Goal: Information Seeking & Learning: Find specific fact

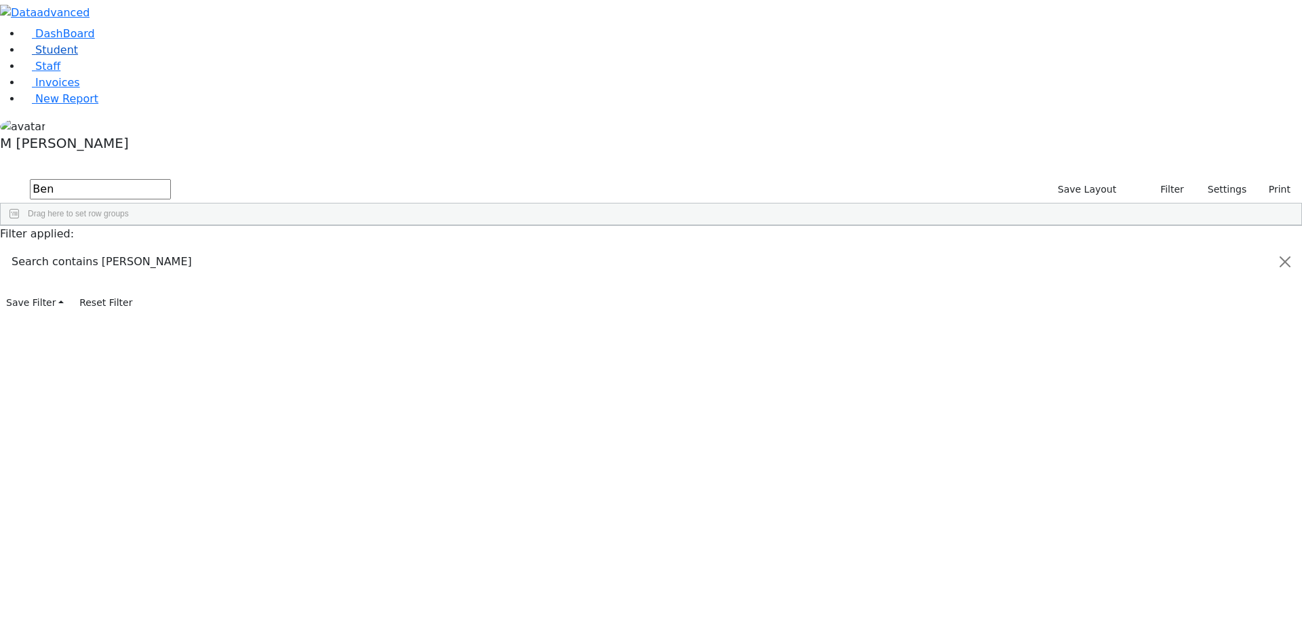
click at [78, 56] on link "Student" at bounding box center [50, 49] width 56 height 13
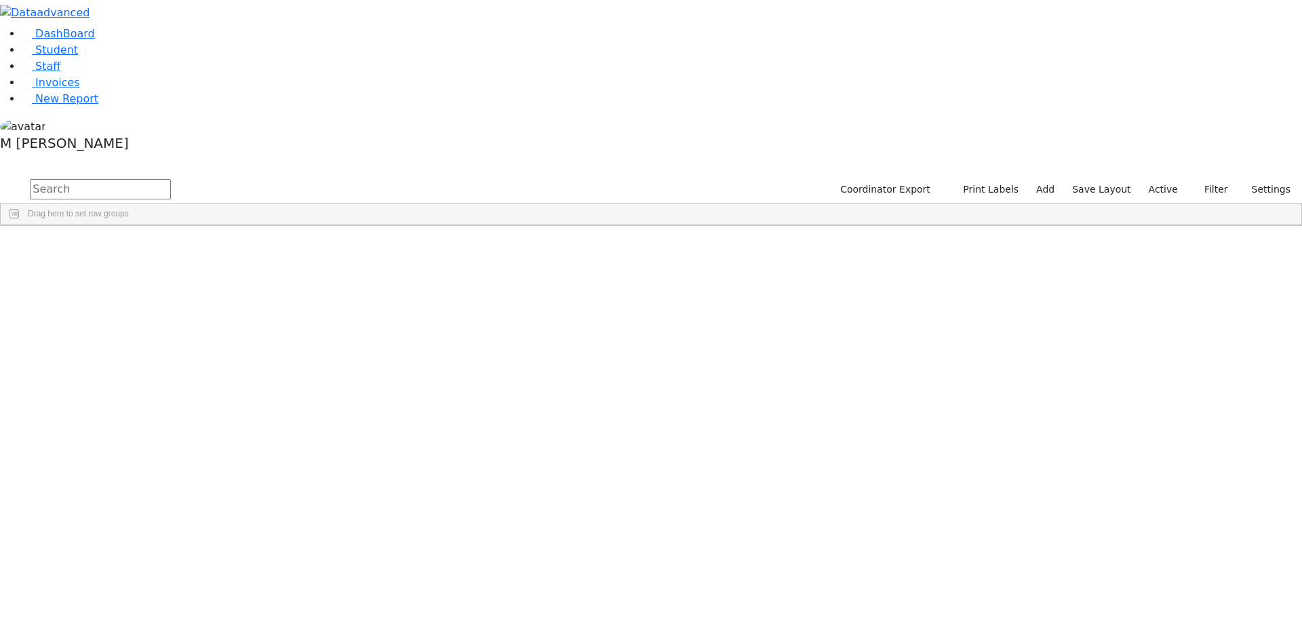
click at [171, 179] on input "text" at bounding box center [100, 189] width 141 height 20
type input "Wieder"
click at [201, 513] on div "[PERSON_NAME]" at bounding box center [168, 522] width 65 height 19
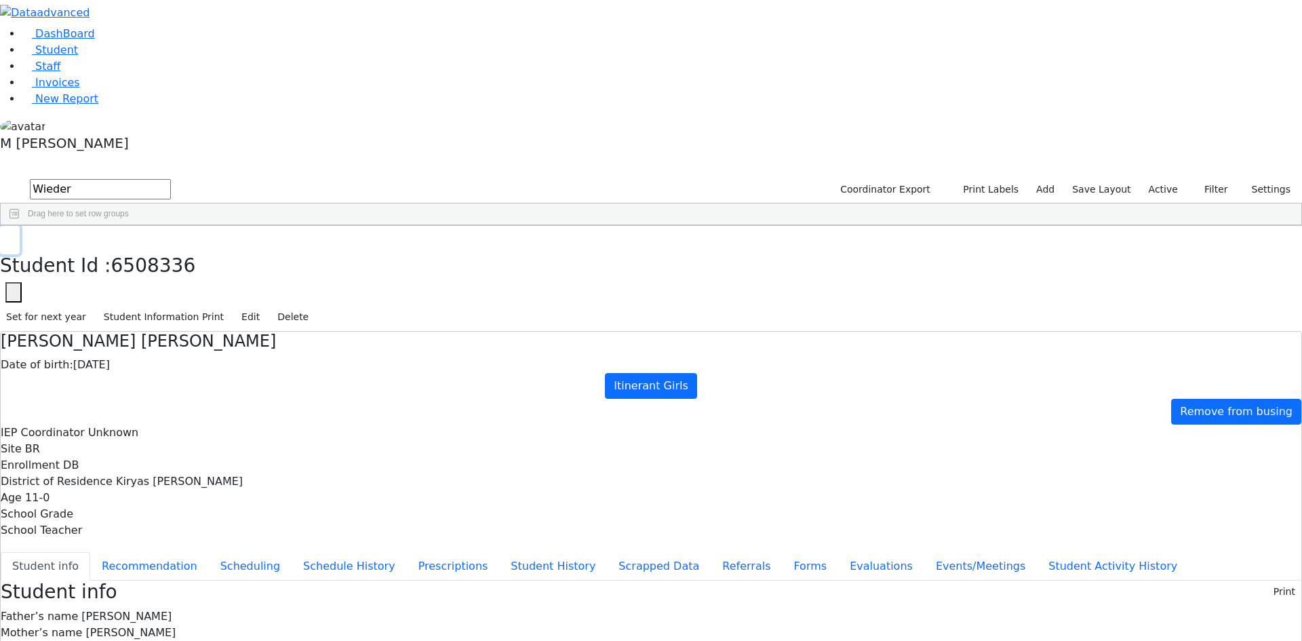
click at [20, 226] on button "button" at bounding box center [10, 240] width 20 height 28
click at [201, 532] on div "Kylie" at bounding box center [168, 541] width 65 height 19
click at [14, 236] on icon "button" at bounding box center [9, 240] width 7 height 8
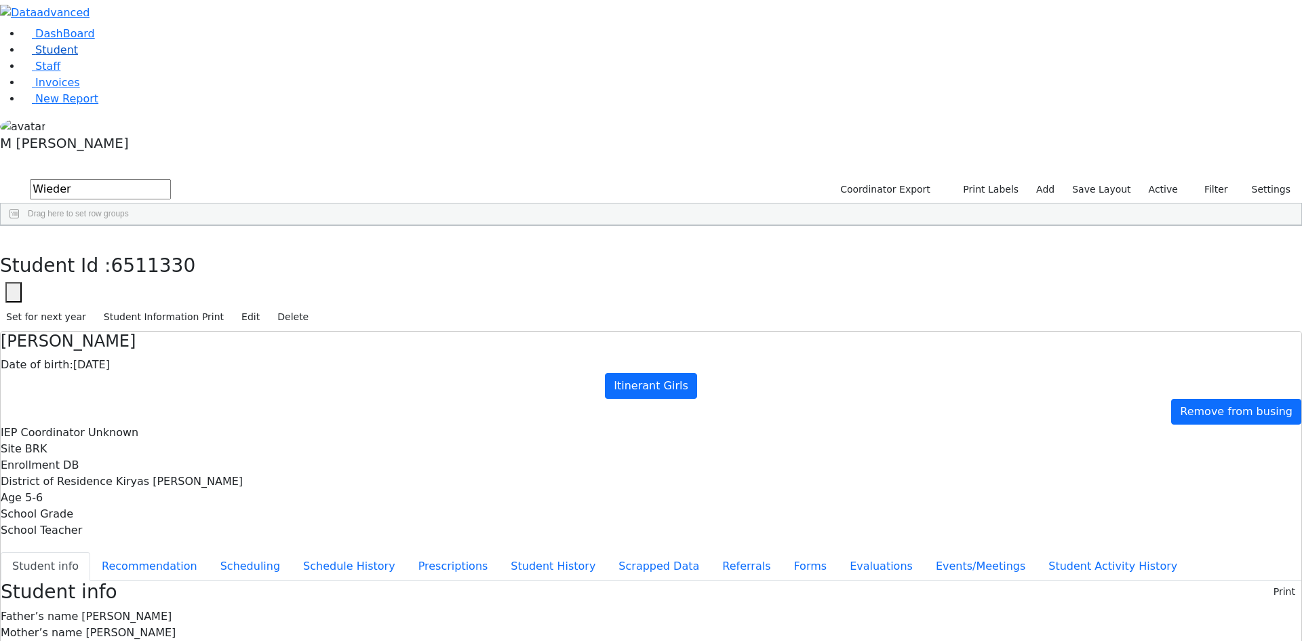
click at [78, 56] on link "Student" at bounding box center [50, 49] width 56 height 13
click at [20, 226] on button "button" at bounding box center [10, 240] width 20 height 28
click at [78, 56] on link "Student" at bounding box center [50, 49] width 56 height 13
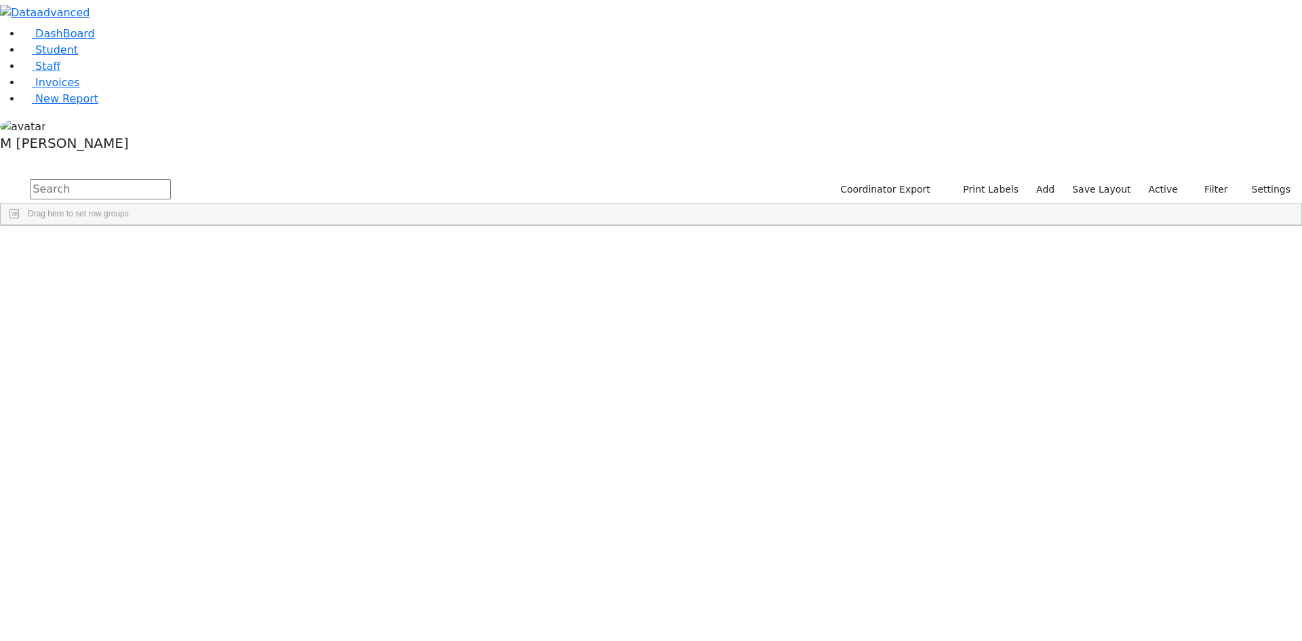
click at [171, 179] on input "text" at bounding box center [100, 189] width 141 height 20
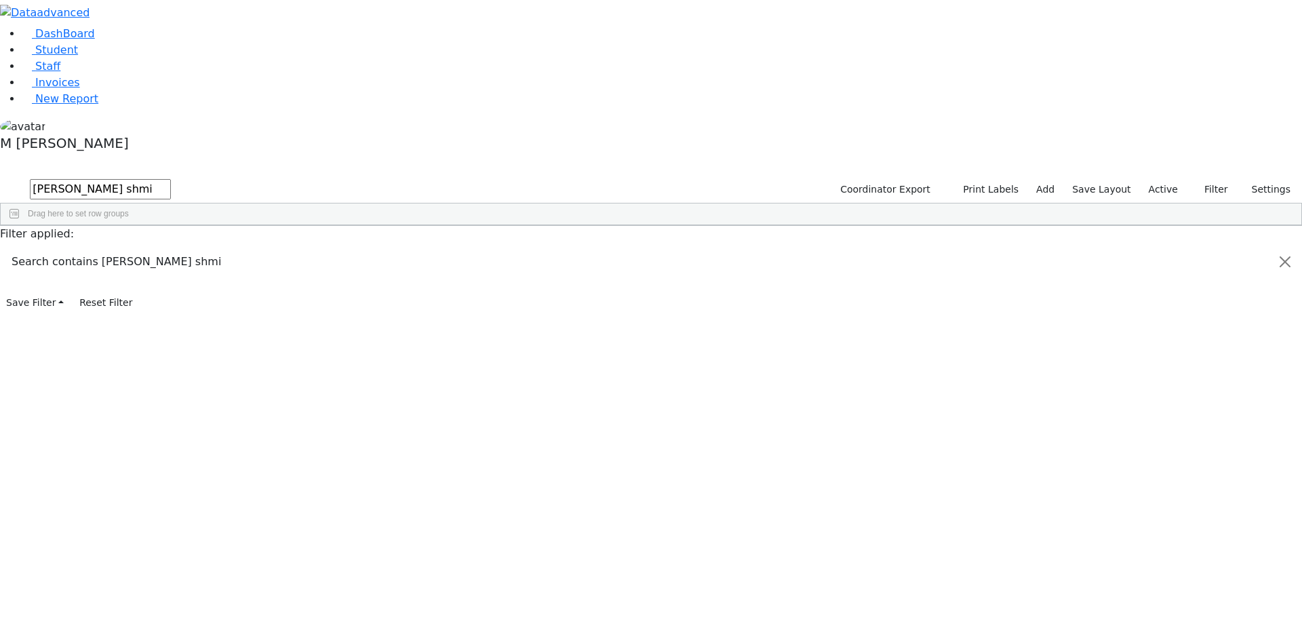
type input "Shulem shmi"
click at [0, 177] on button "submit" at bounding box center [13, 190] width 26 height 26
click at [201, 248] on div "[PERSON_NAME]" at bounding box center [168, 257] width 65 height 19
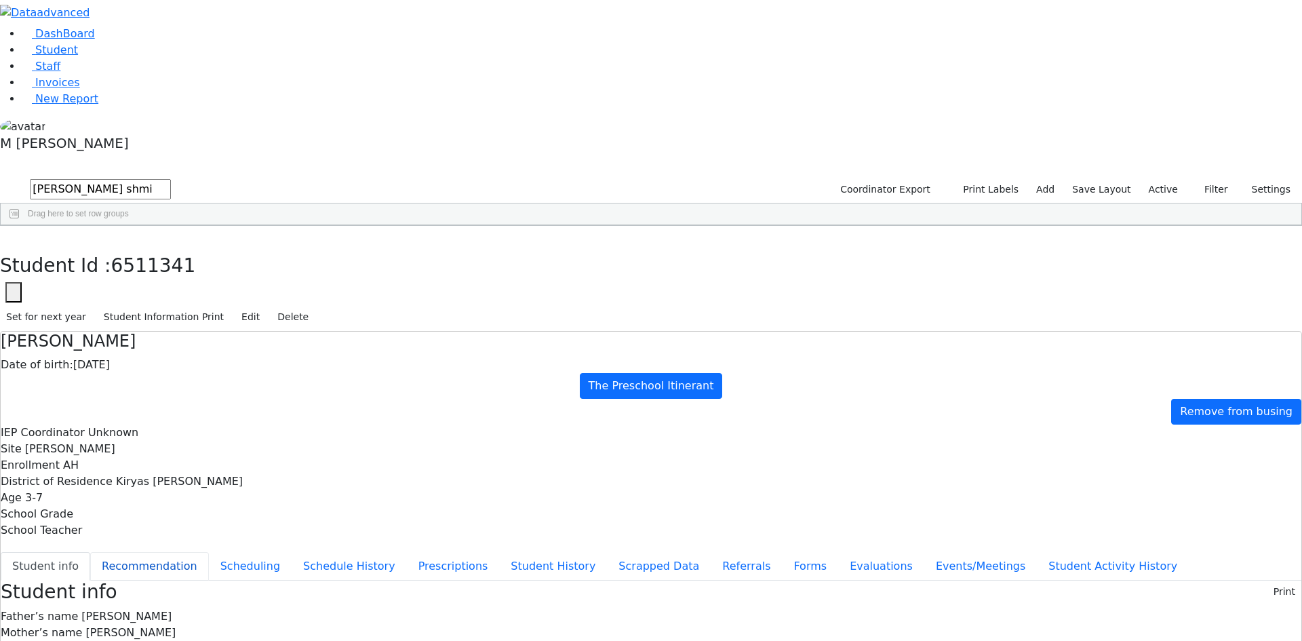
click at [209, 552] on button "Recommendation" at bounding box center [149, 566] width 119 height 28
checkbox input "true"
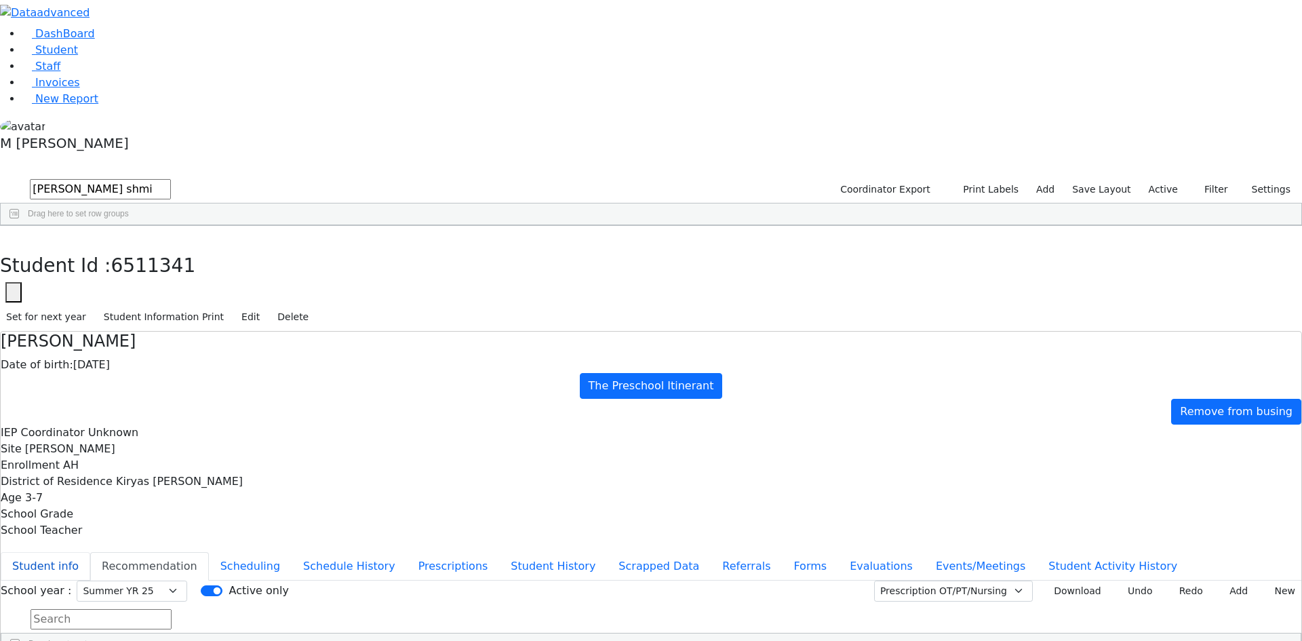
click at [90, 552] on button "Student info" at bounding box center [46, 566] width 90 height 28
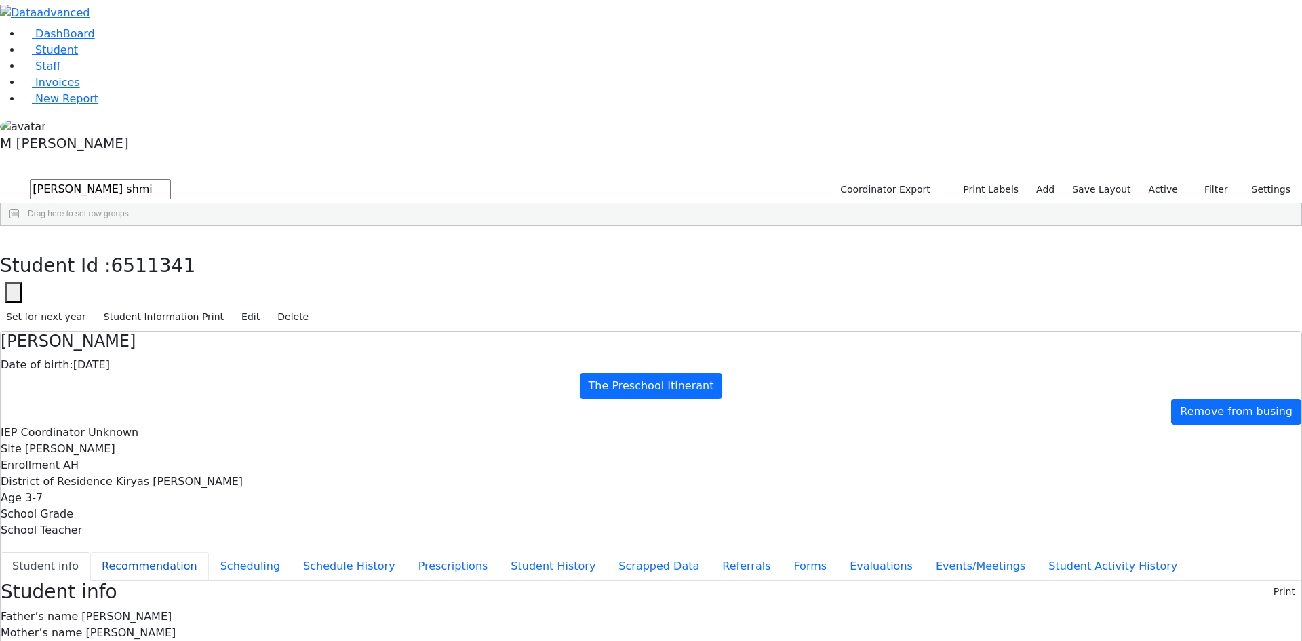
click at [209, 552] on button "Recommendation" at bounding box center [149, 566] width 119 height 28
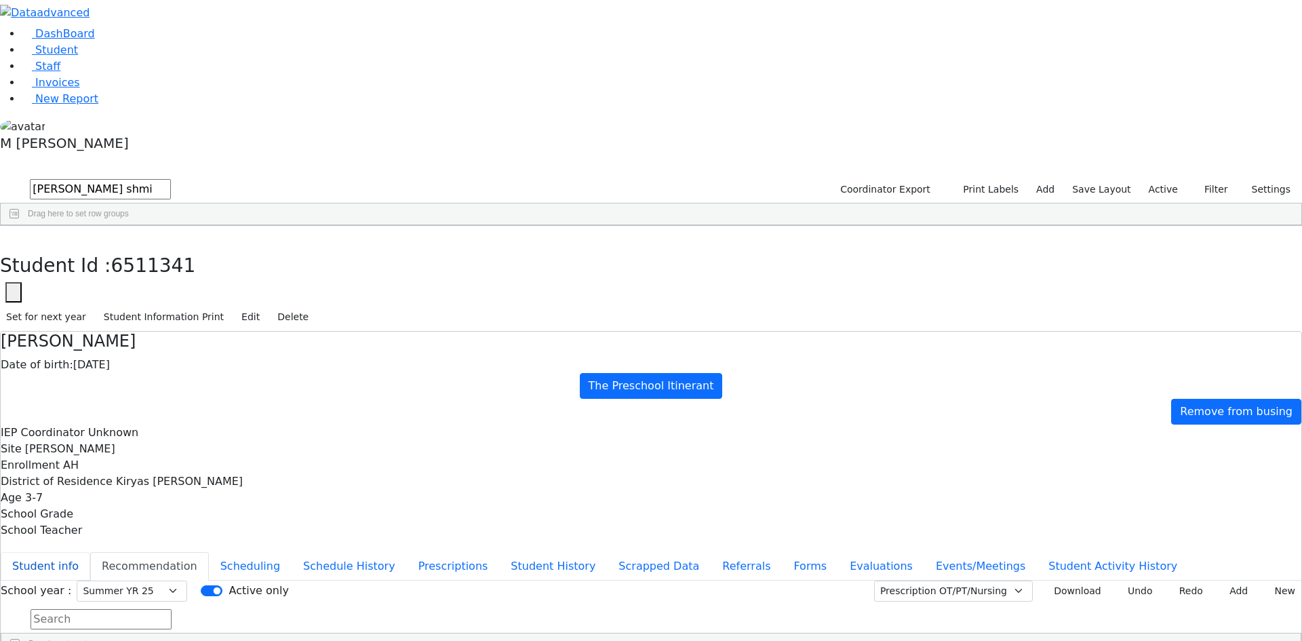
click at [90, 552] on button "Student info" at bounding box center [46, 566] width 90 height 28
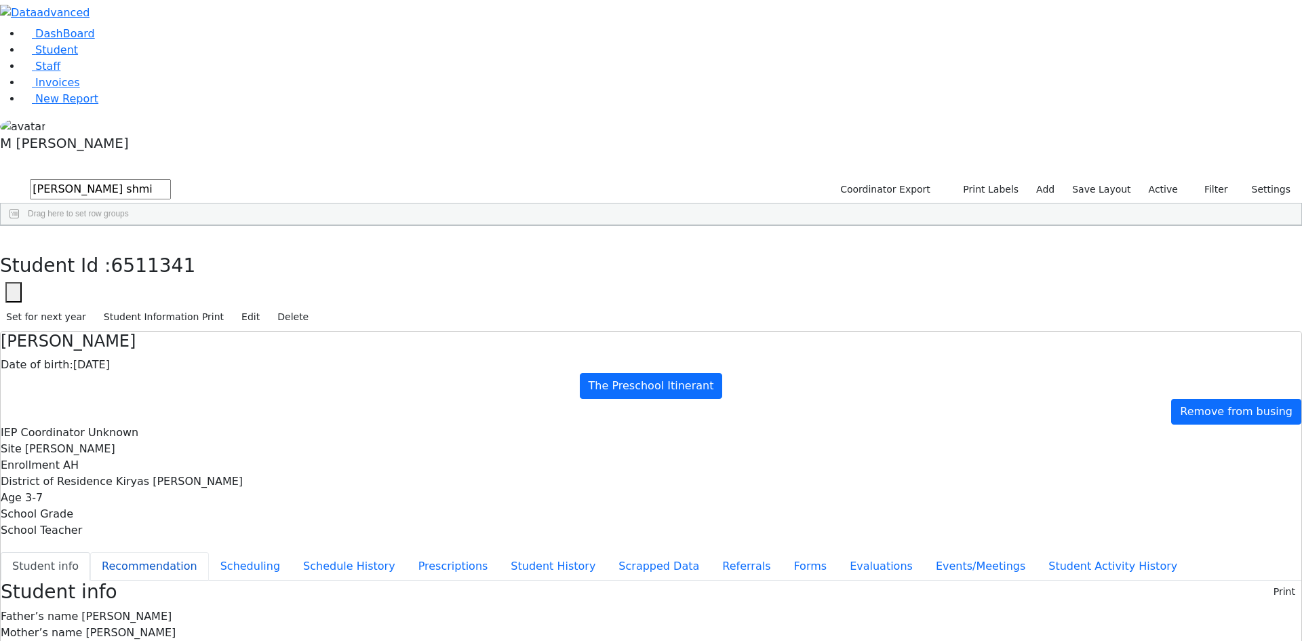
click at [209, 552] on button "Recommendation" at bounding box center [149, 566] width 119 height 28
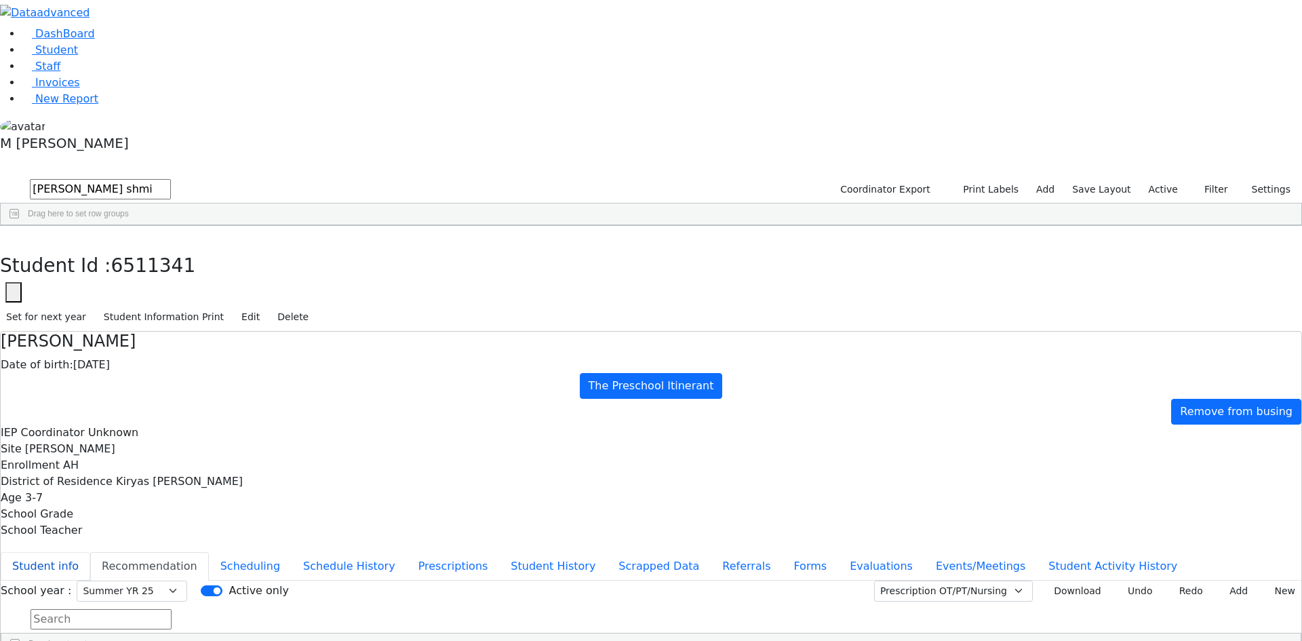
click at [90, 552] on button "Student info" at bounding box center [46, 566] width 90 height 28
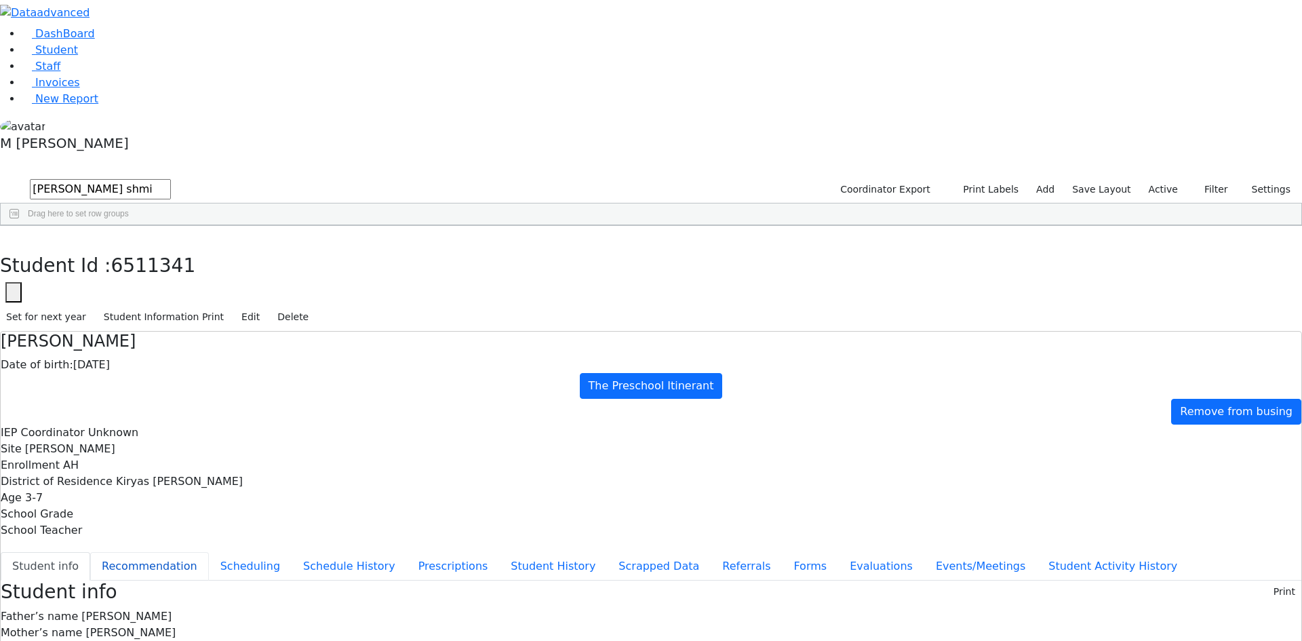
click at [209, 552] on button "Recommendation" at bounding box center [149, 566] width 119 height 28
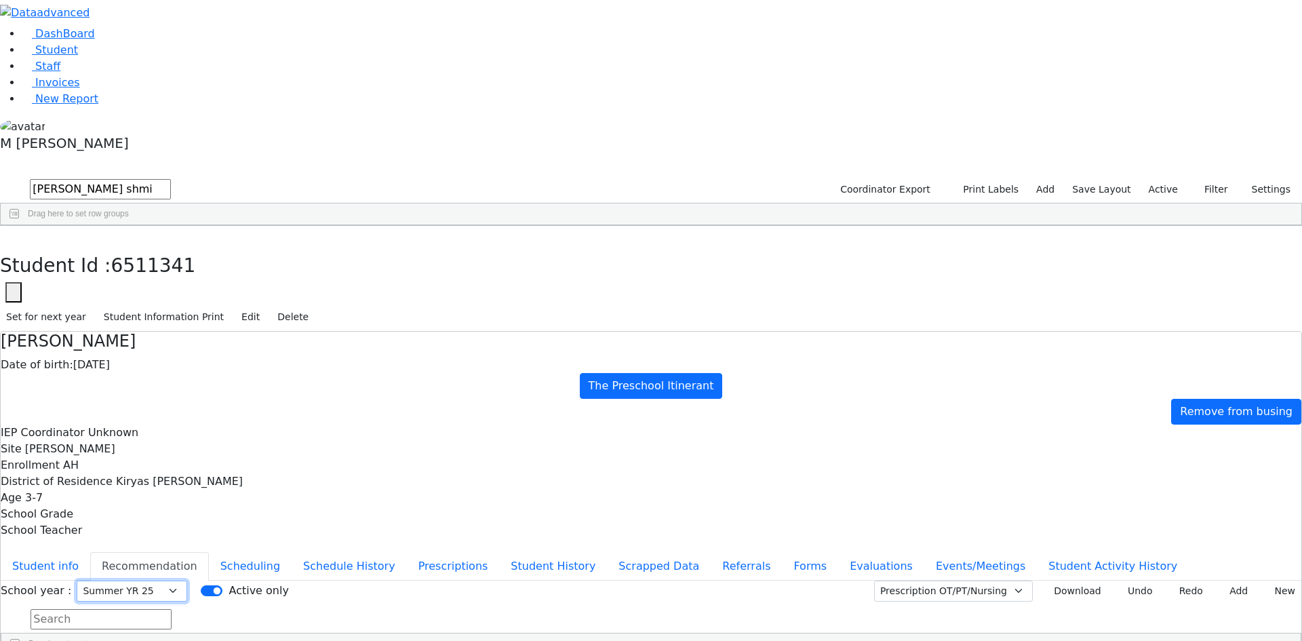
click at [187, 581] on select "Select School YR School YR 25-26 Summer YR 25 School YR 24-25 Summer YR 24 Scho…" at bounding box center [132, 591] width 111 height 21
select select "212"
click at [187, 581] on select "Select School YR School YR 25-26 Summer YR 25 School YR 24-25 Summer YR 24 Scho…" at bounding box center [132, 591] width 111 height 21
click at [248, 157] on div "Students 1 A 24 K 24 W 24 A 24 K 24 W 24 876" at bounding box center [651, 167] width 1302 height 20
click at [6, 236] on use "button" at bounding box center [6, 236] width 0 height 0
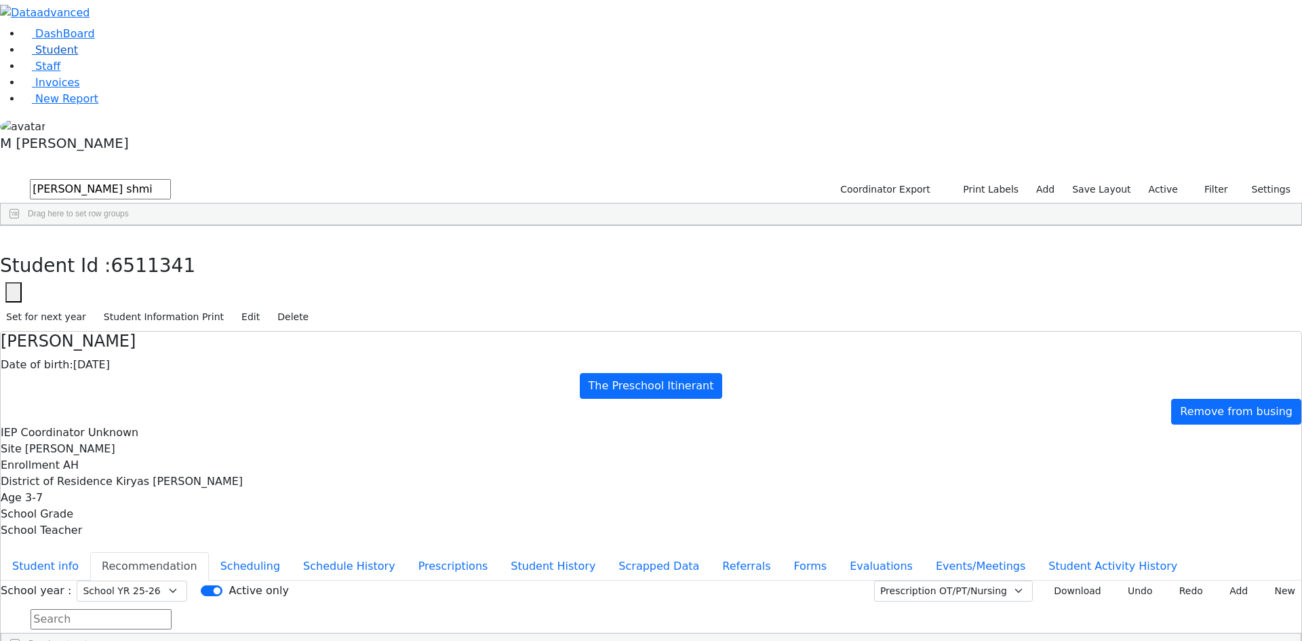
click at [68, 56] on link "Student" at bounding box center [50, 49] width 56 height 13
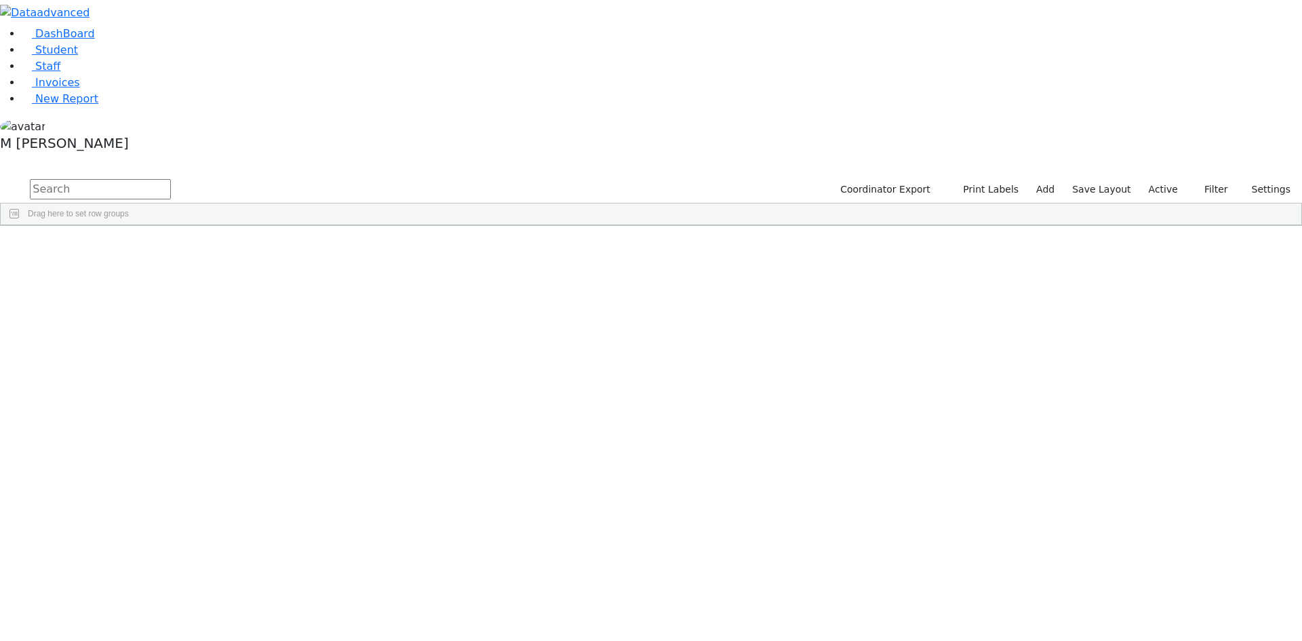
click at [171, 179] on input "text" at bounding box center [100, 189] width 141 height 20
type input "[PERSON_NAME]"
drag, startPoint x: 317, startPoint y: 60, endPoint x: 164, endPoint y: 53, distance: 152.8
click at [164, 177] on form "[PERSON_NAME]" at bounding box center [85, 190] width 171 height 26
drag, startPoint x: 1160, startPoint y: 53, endPoint x: 1152, endPoint y: 73, distance: 21.3
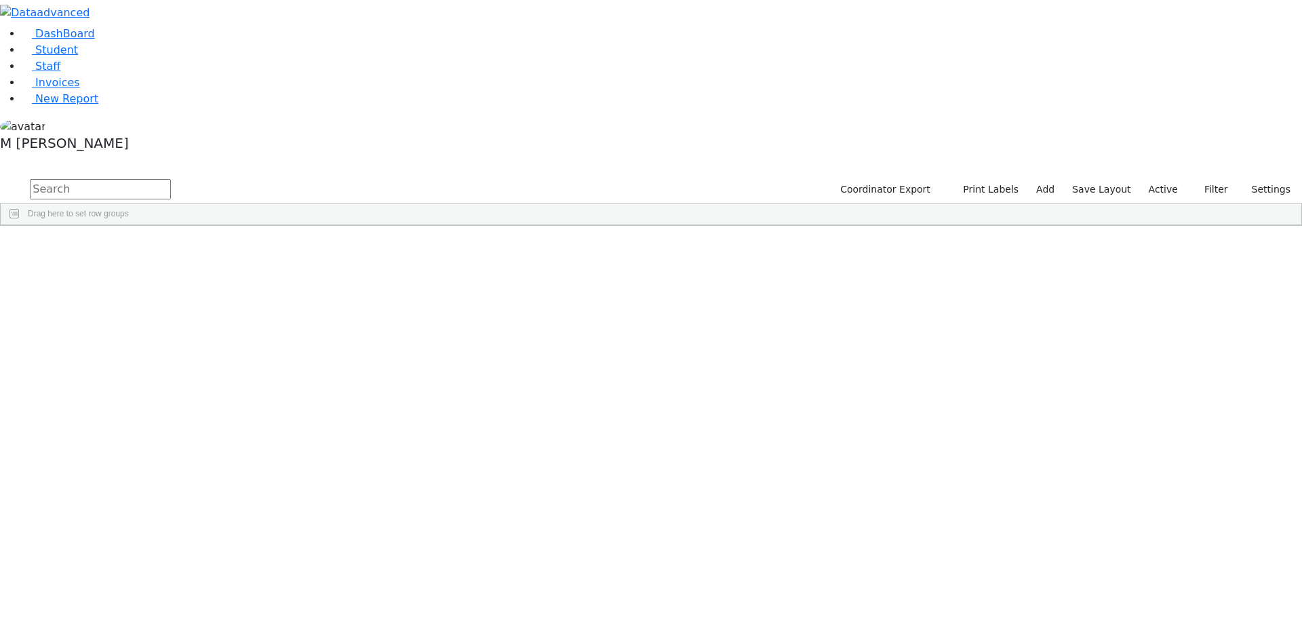
click at [1159, 179] on label "Active" at bounding box center [1163, 189] width 41 height 21
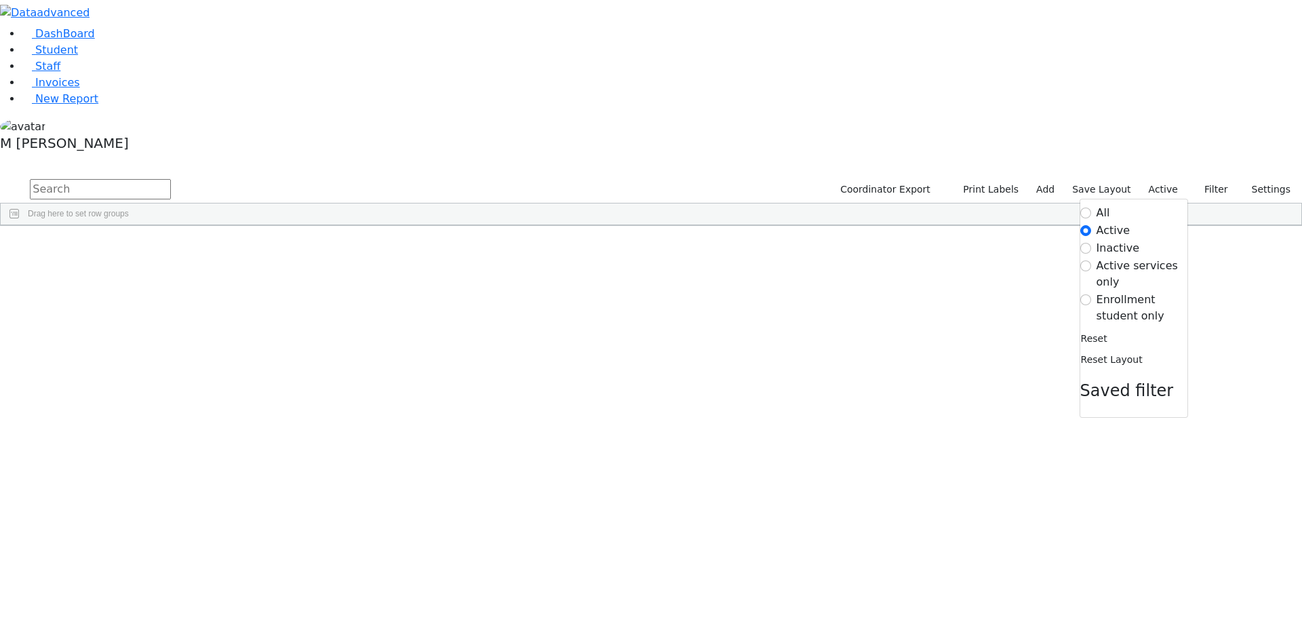
click at [1105, 240] on label "Inactive" at bounding box center [1118, 248] width 43 height 16
click at [1091, 243] on input "Inactive" at bounding box center [1086, 248] width 11 height 11
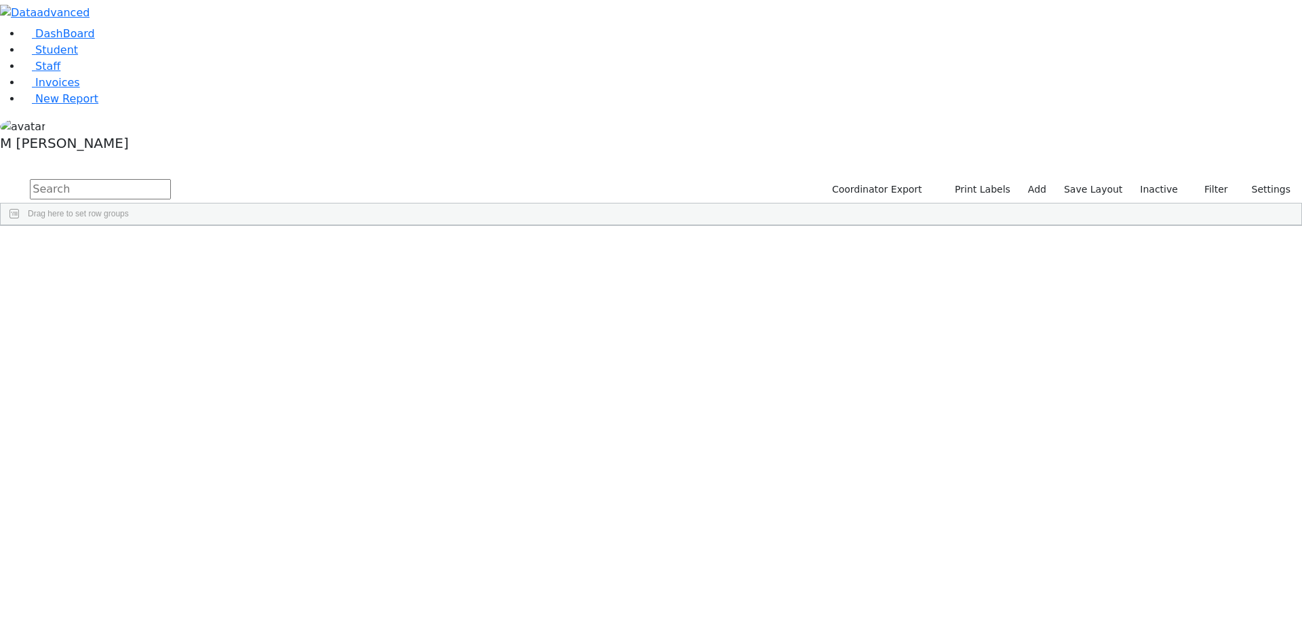
click at [171, 179] on input "text" at bounding box center [100, 189] width 141 height 20
type input "y"
type input "e"
type input "yek"
click at [0, 177] on button "submit" at bounding box center [13, 190] width 26 height 26
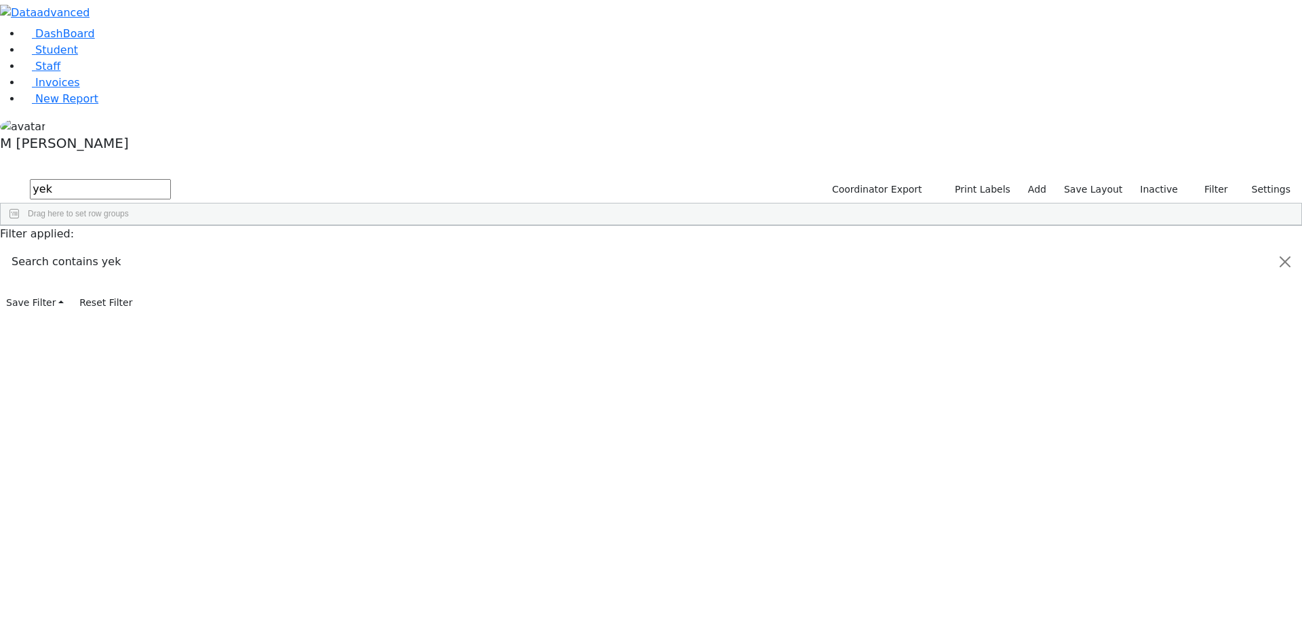
click at [201, 248] on div "Yekusiel" at bounding box center [168, 257] width 65 height 19
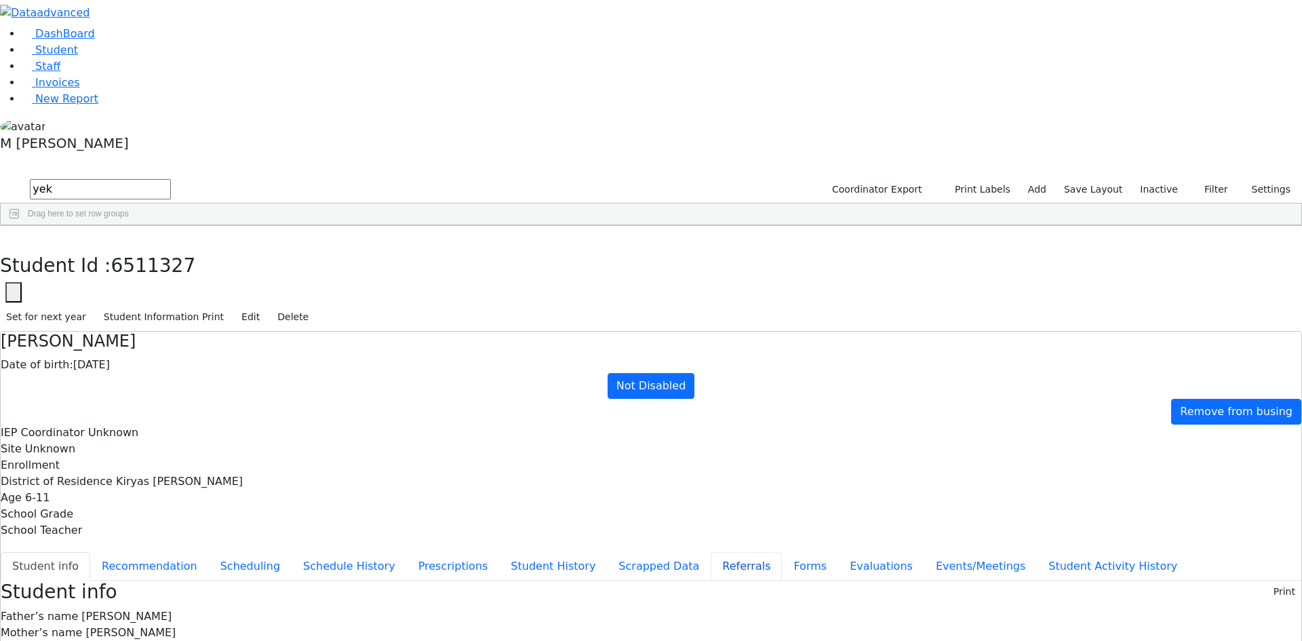
click at [711, 552] on button "Referrals" at bounding box center [746, 566] width 71 height 28
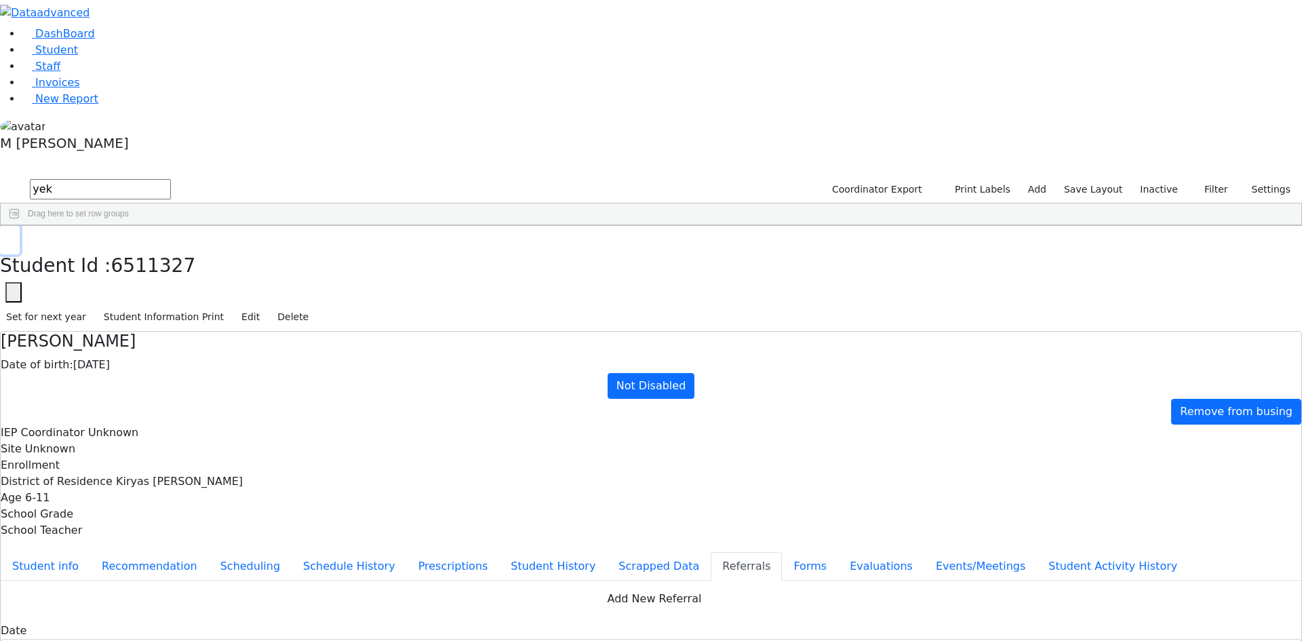
click at [20, 226] on button "button" at bounding box center [10, 240] width 20 height 28
click at [37, 56] on span "Student" at bounding box center [56, 49] width 43 height 13
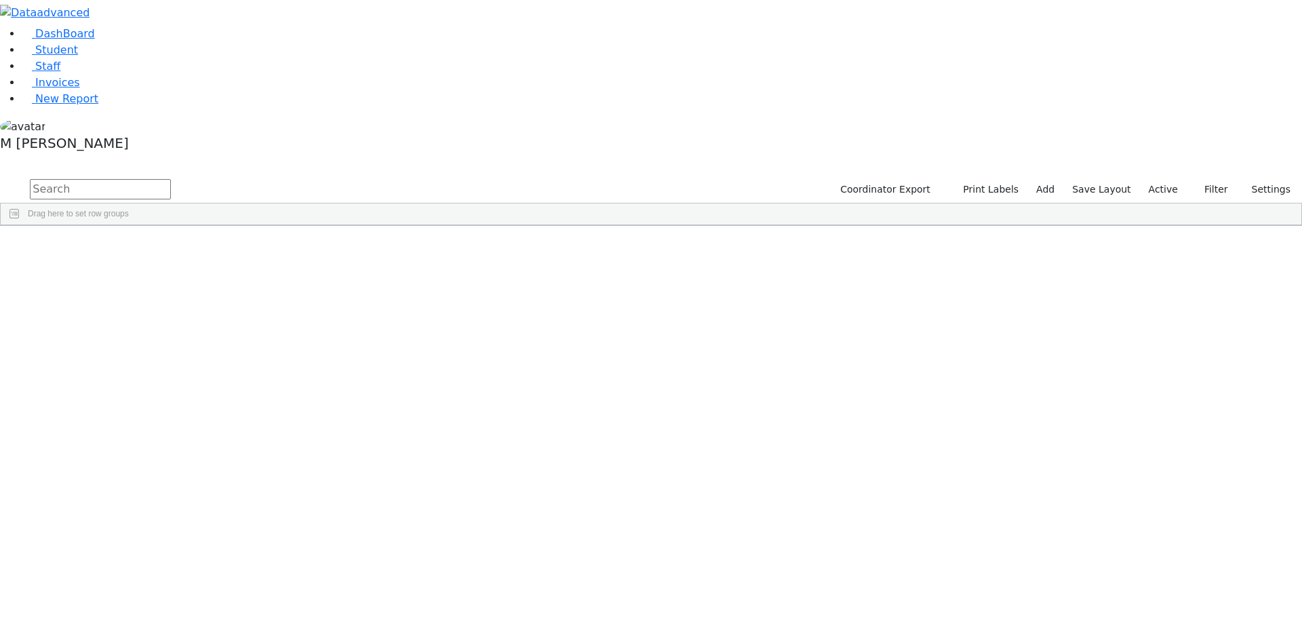
click at [171, 179] on input "text" at bounding box center [100, 189] width 141 height 20
type input "Chanyh dia"
click at [1173, 177] on div "Coordinator Export Print Labels Add Save Layout Active Filter All Active Inacti…" at bounding box center [1064, 190] width 476 height 26
click at [1172, 179] on label "Active" at bounding box center [1163, 189] width 41 height 21
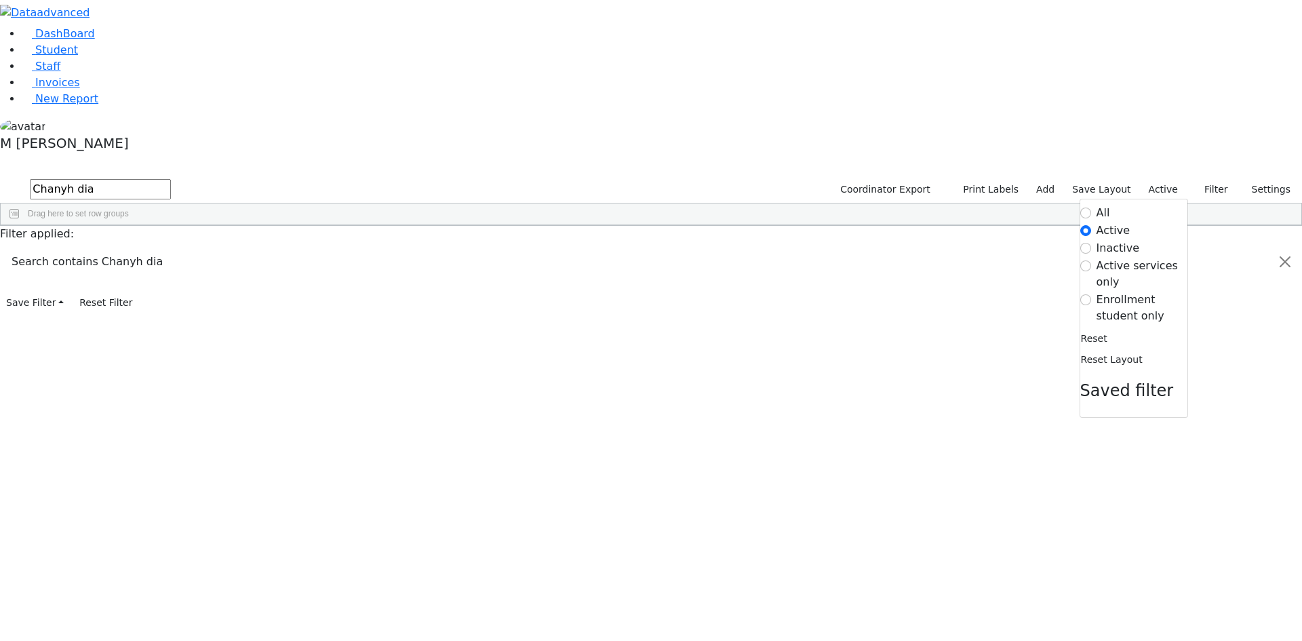
click at [1120, 240] on label "Inactive" at bounding box center [1118, 248] width 43 height 16
click at [1091, 243] on input "Inactive" at bounding box center [1086, 248] width 11 height 11
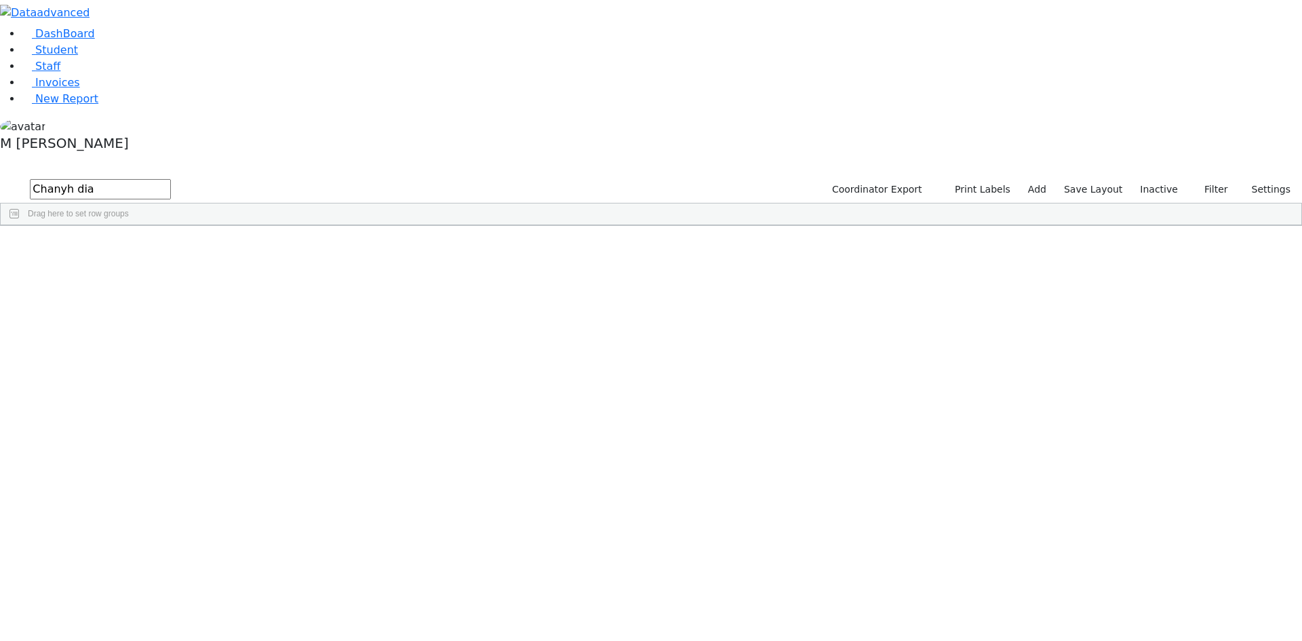
click at [171, 179] on input "Chanyh dia" at bounding box center [100, 189] width 141 height 20
type input "chany dia"
click at [117, 225] on div "Last Name" at bounding box center [98, 236] width 38 height 22
click at [136, 248] on div "Diamant" at bounding box center [103, 257] width 65 height 19
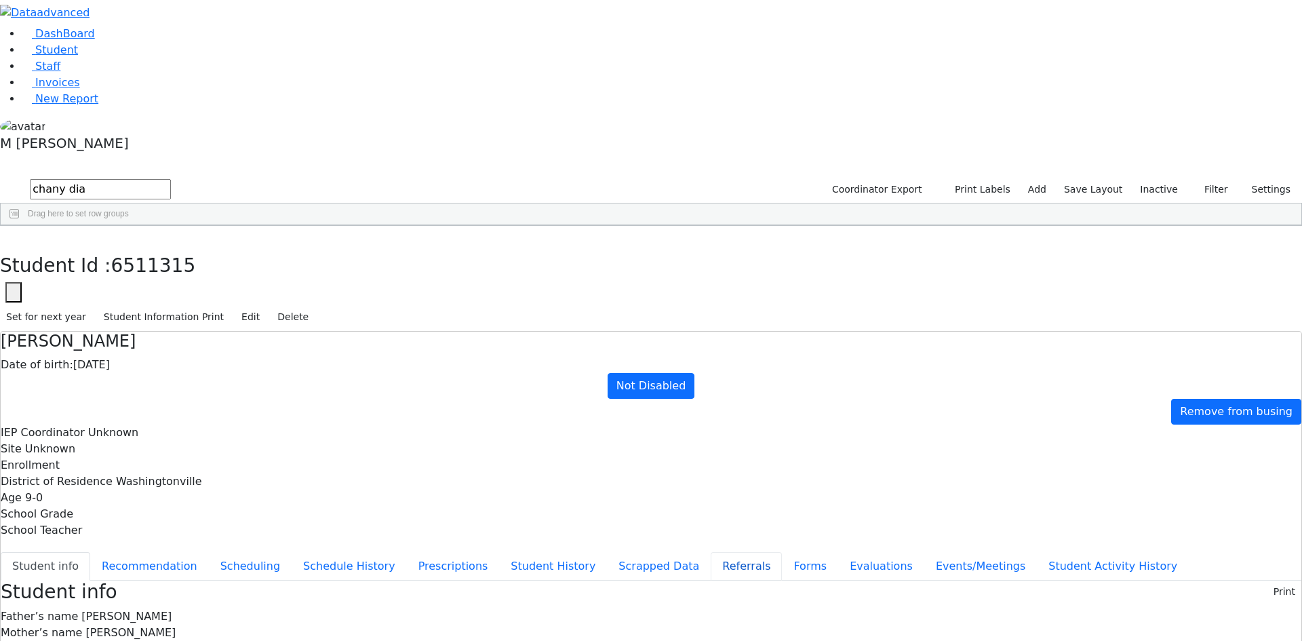
click at [711, 552] on button "Referrals" at bounding box center [746, 566] width 71 height 28
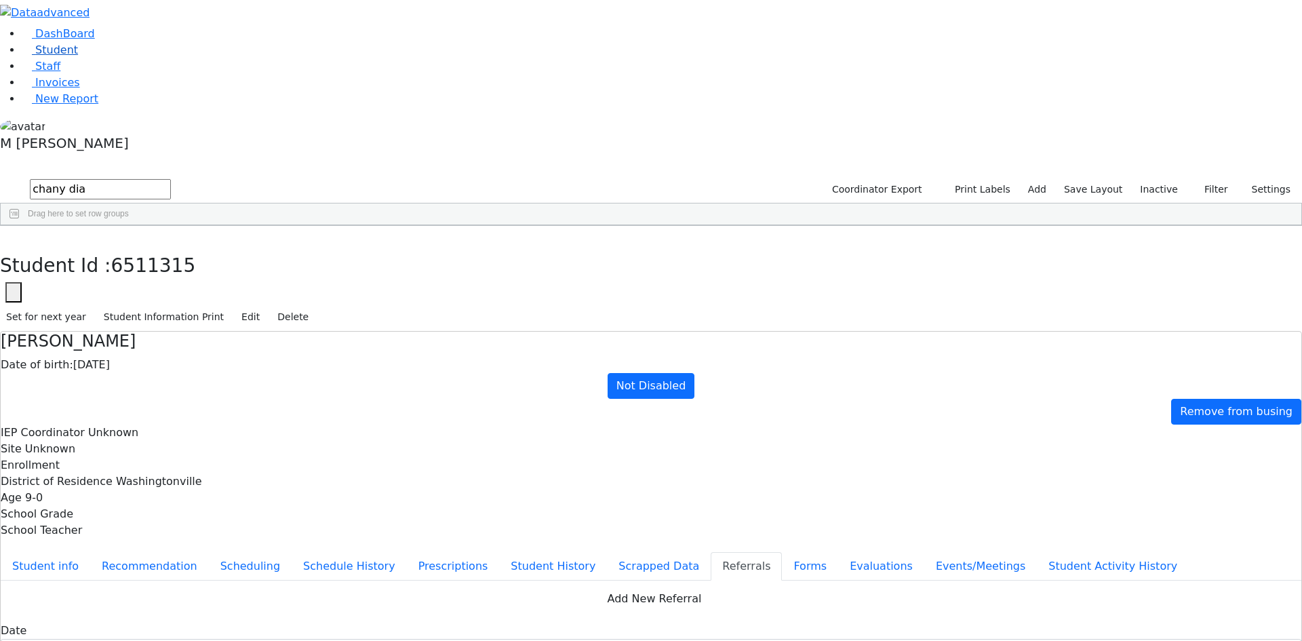
click at [78, 56] on link "Student" at bounding box center [50, 49] width 56 height 13
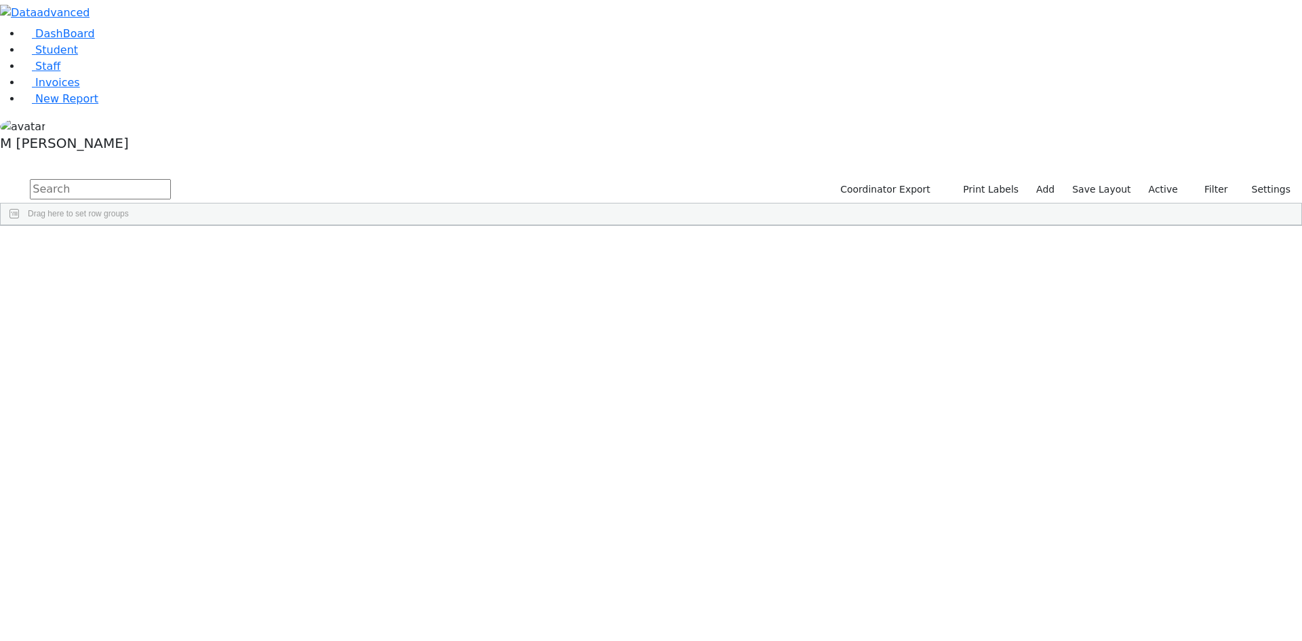
drag, startPoint x: 0, startPoint y: 0, endPoint x: 263, endPoint y: 62, distance: 270.3
click at [171, 179] on input "text" at bounding box center [100, 189] width 141 height 20
type input "yose"
click at [201, 324] on div "[PERSON_NAME]" at bounding box center [168, 333] width 65 height 19
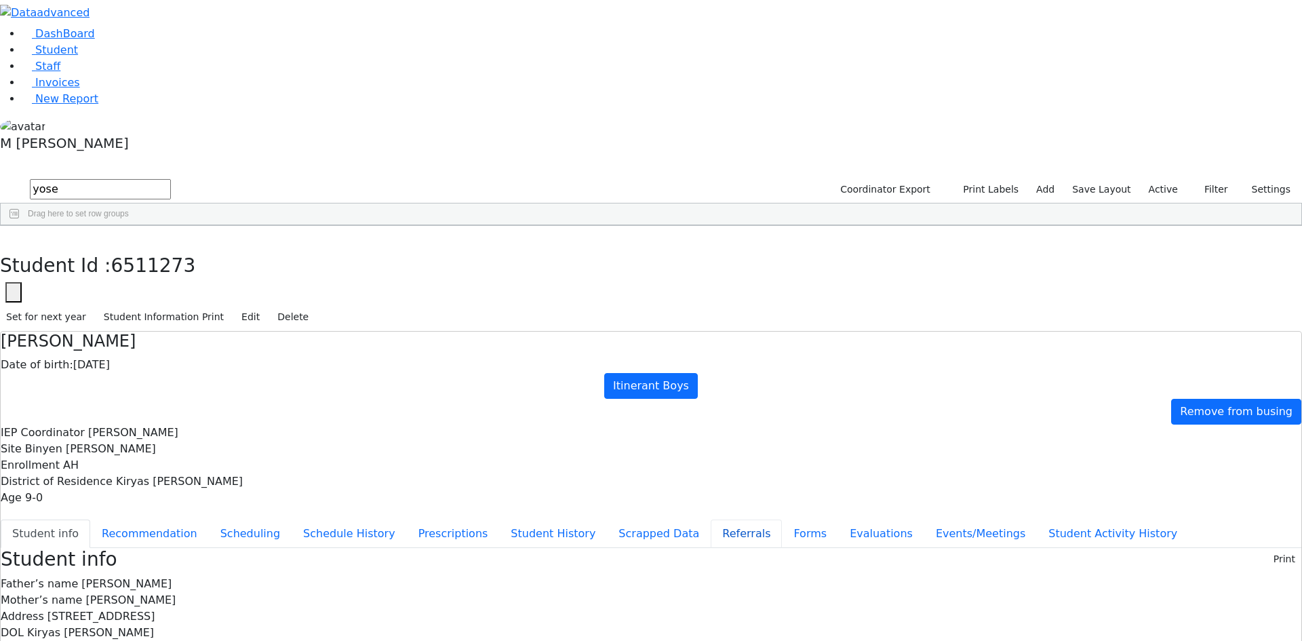
click at [711, 520] on button "Referrals" at bounding box center [746, 534] width 71 height 28
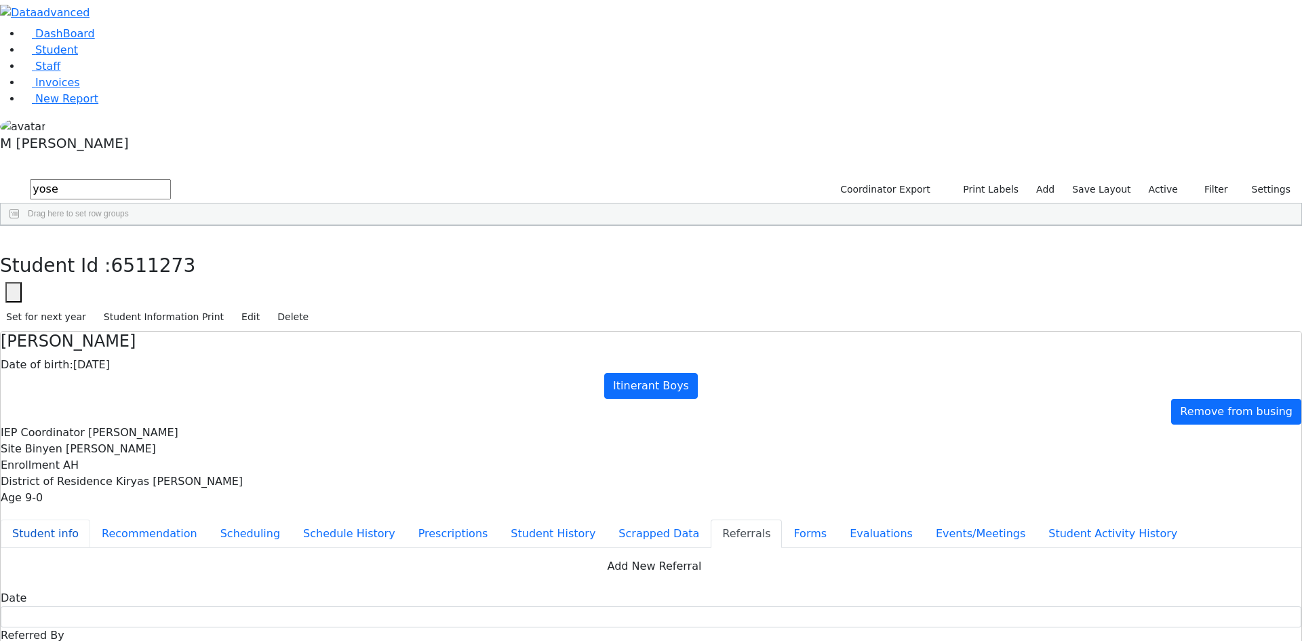
click at [90, 520] on button "Student info" at bounding box center [46, 534] width 90 height 28
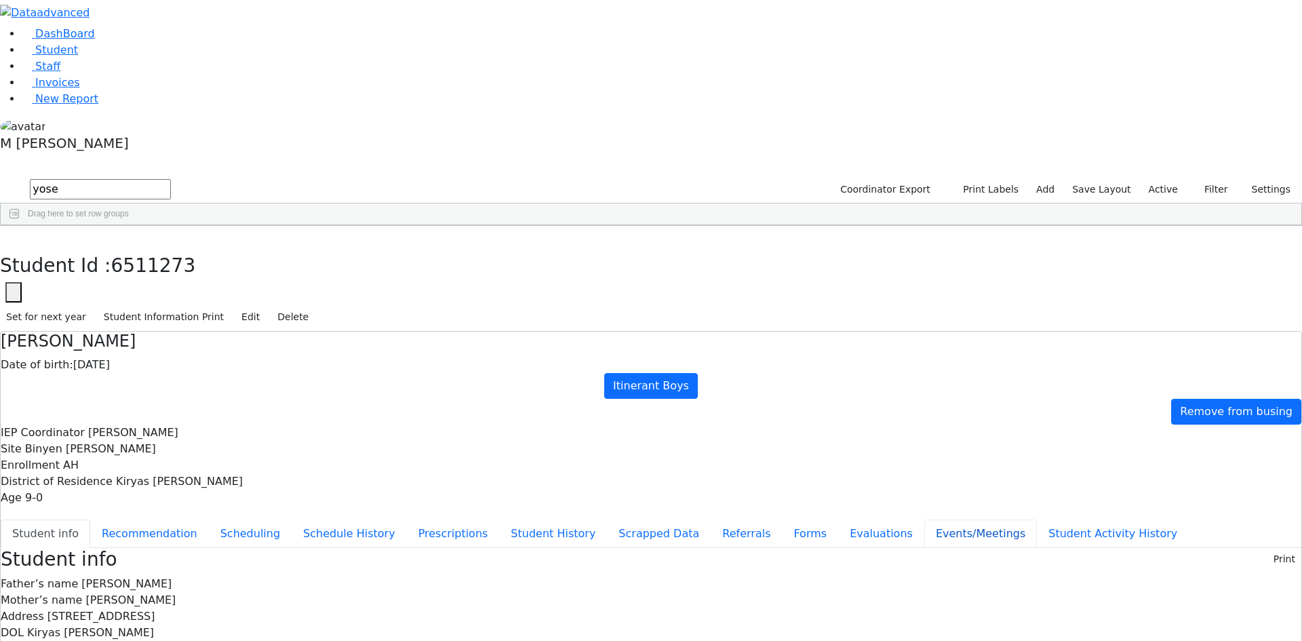
click at [925, 520] on button "Events/Meetings" at bounding box center [981, 534] width 113 height 28
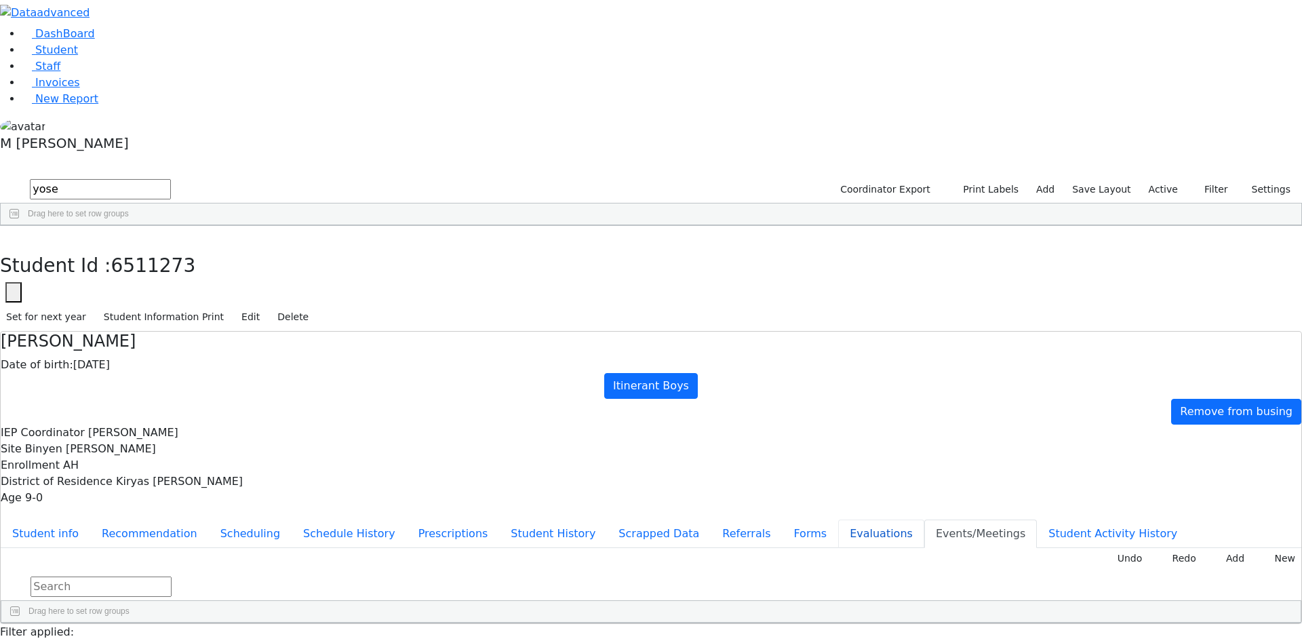
click at [838, 520] on button "Evaluations" at bounding box center [881, 534] width 86 height 28
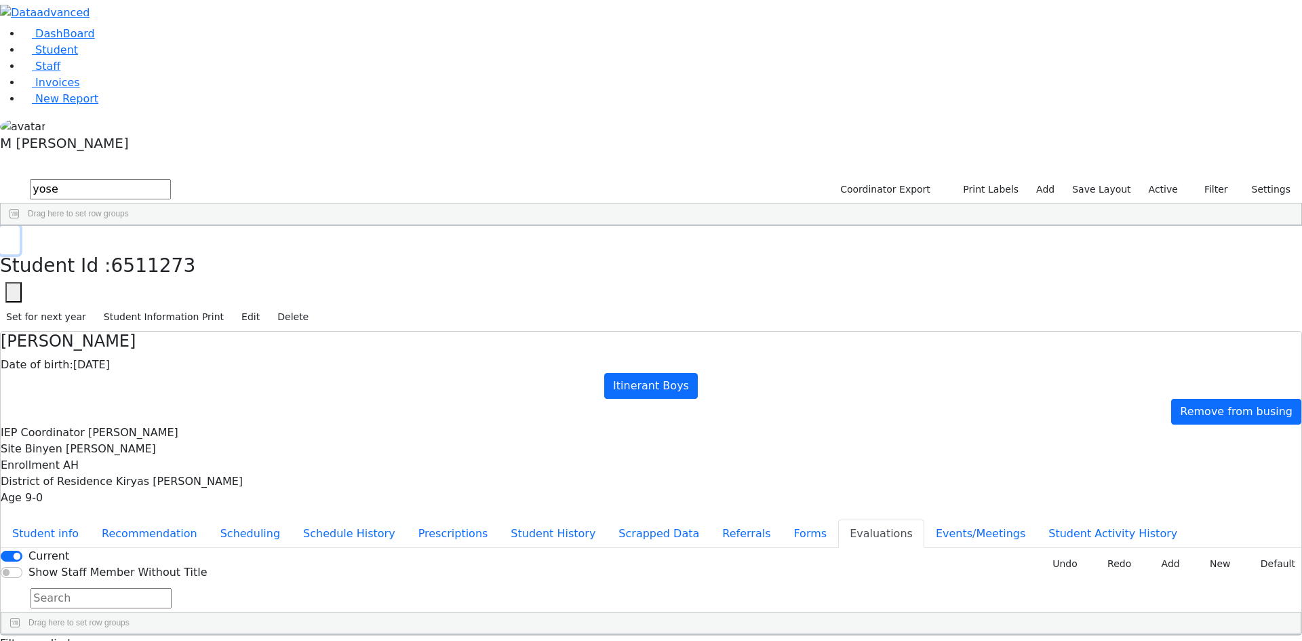
click at [20, 226] on button "button" at bounding box center [10, 240] width 20 height 28
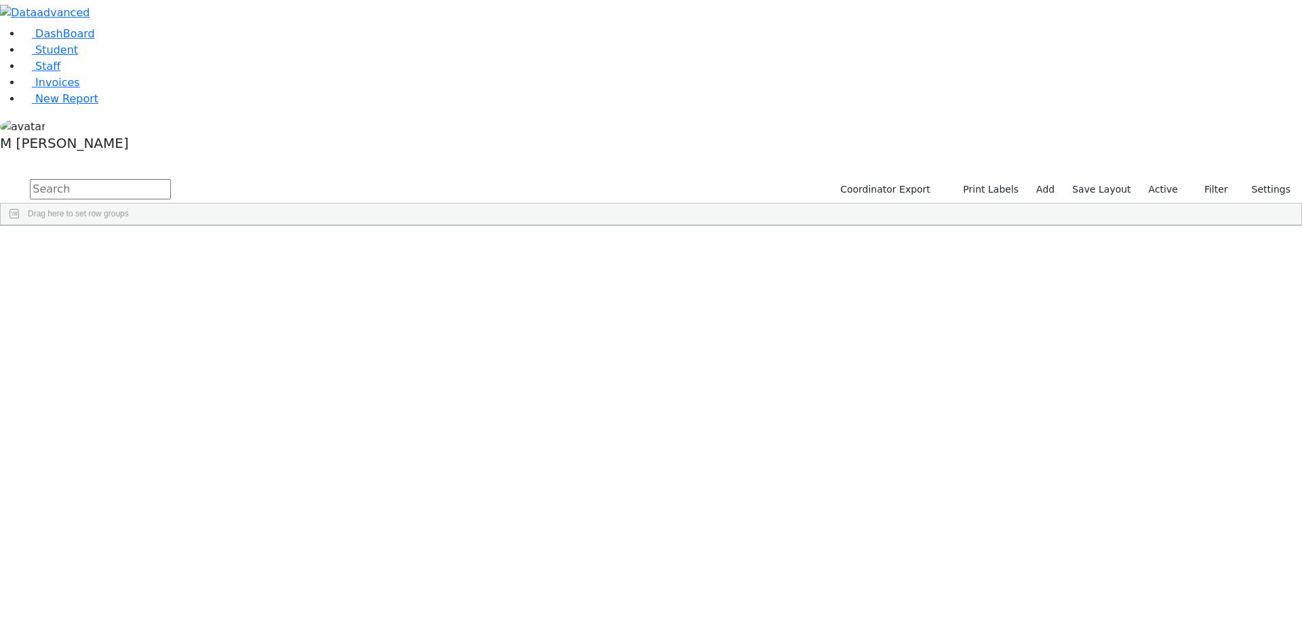
click at [171, 179] on input "text" at bounding box center [100, 189] width 141 height 20
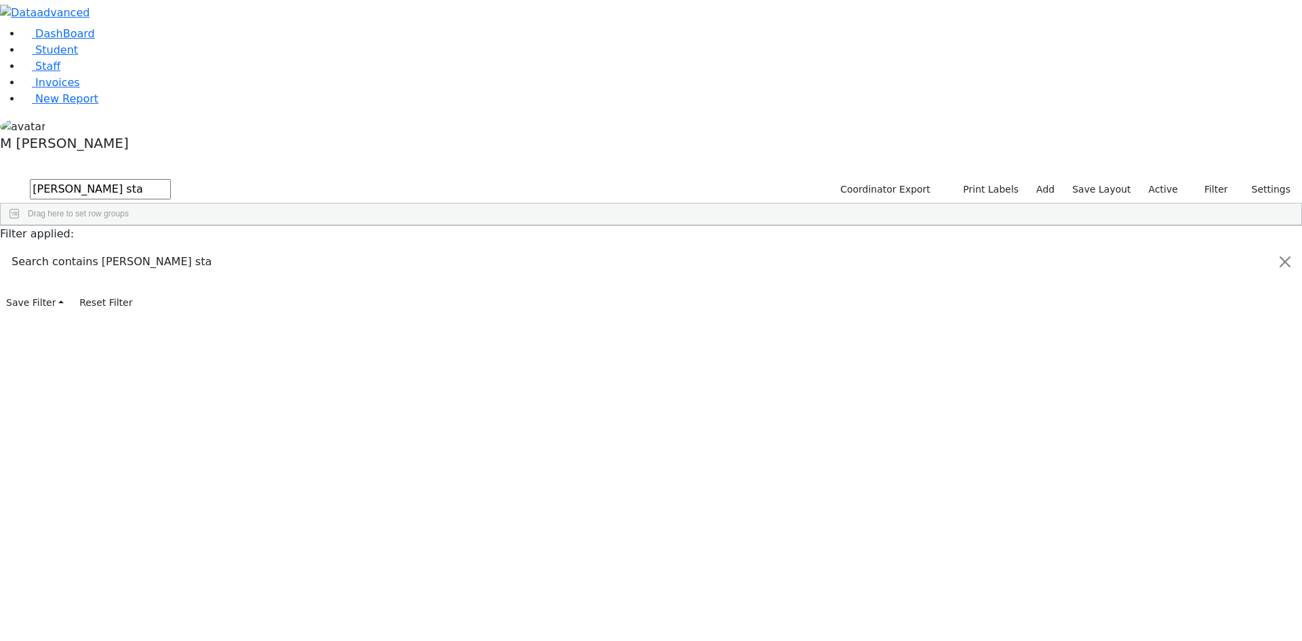
click at [0, 177] on button "submit" at bounding box center [13, 190] width 26 height 26
click at [201, 248] on div "[PERSON_NAME]" at bounding box center [168, 257] width 65 height 19
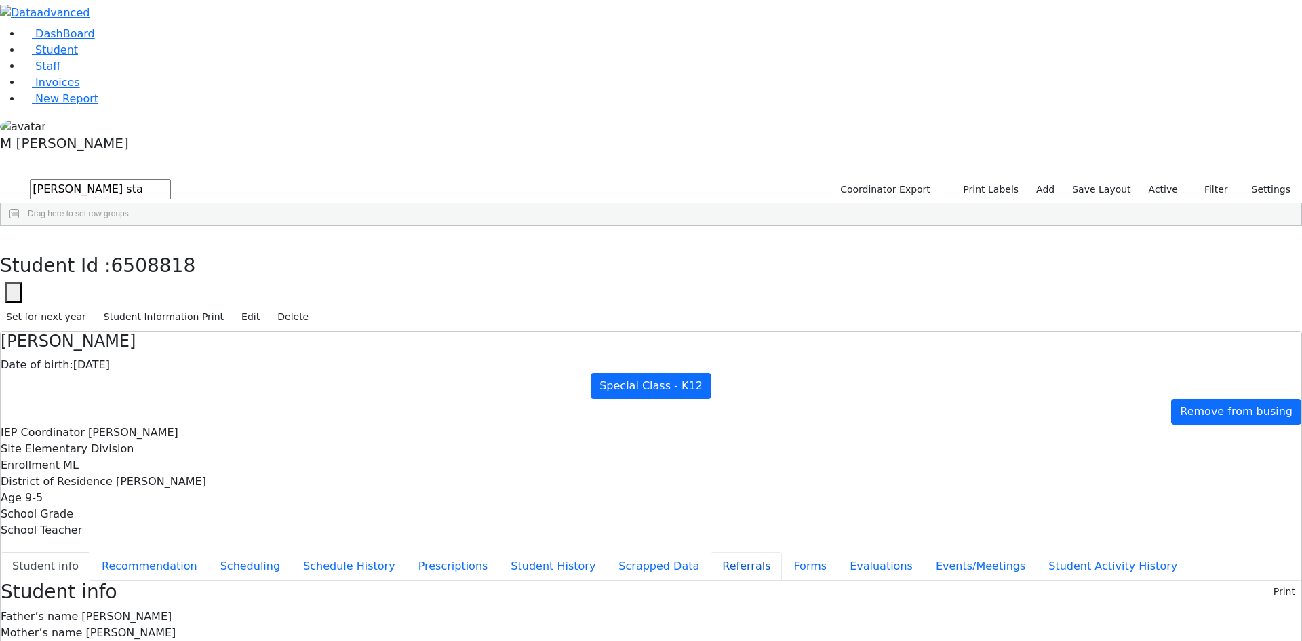
click at [711, 552] on button "Referrals" at bounding box center [746, 566] width 71 height 28
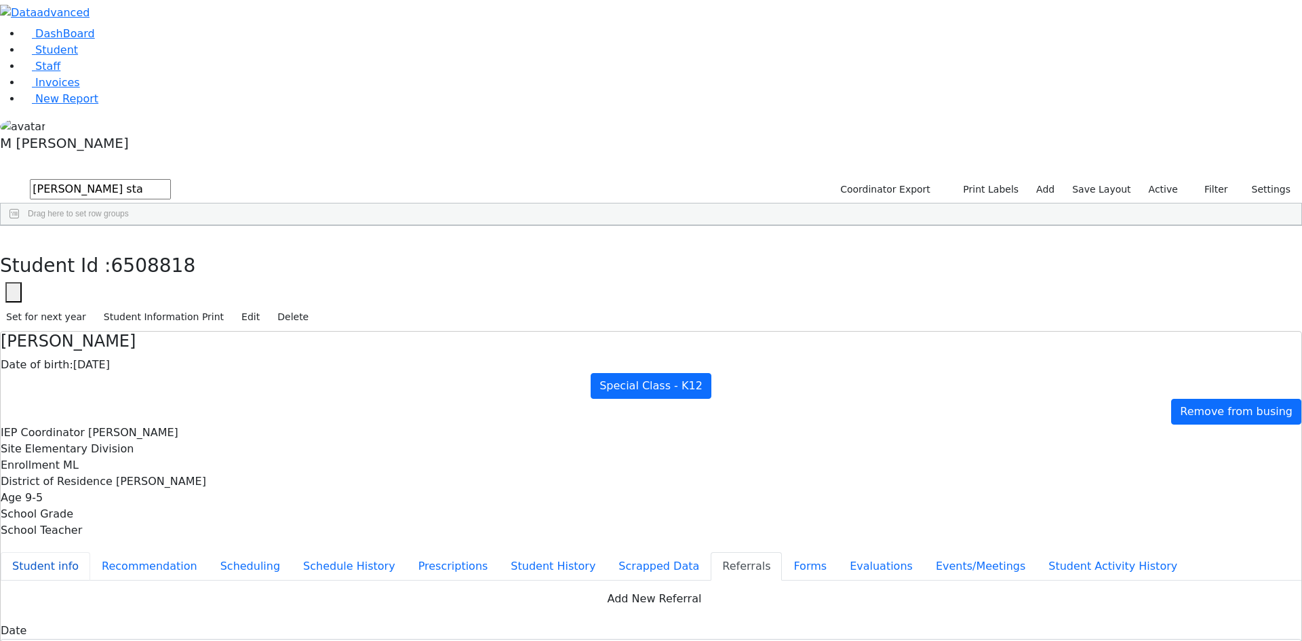
click at [90, 552] on button "Student info" at bounding box center [46, 566] width 90 height 28
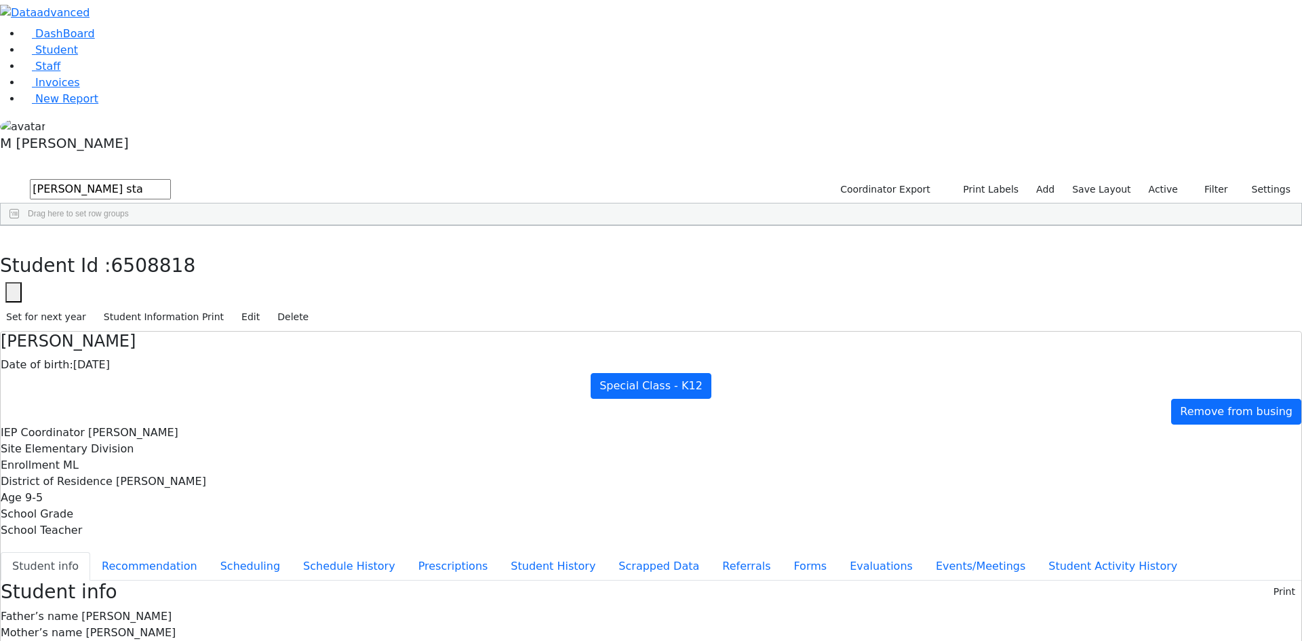
scroll to position [71, 0]
drag, startPoint x: 715, startPoint y: 519, endPoint x: 874, endPoint y: 523, distance: 158.8
drag, startPoint x: 715, startPoint y: 518, endPoint x: 874, endPoint y: 522, distance: 159.5
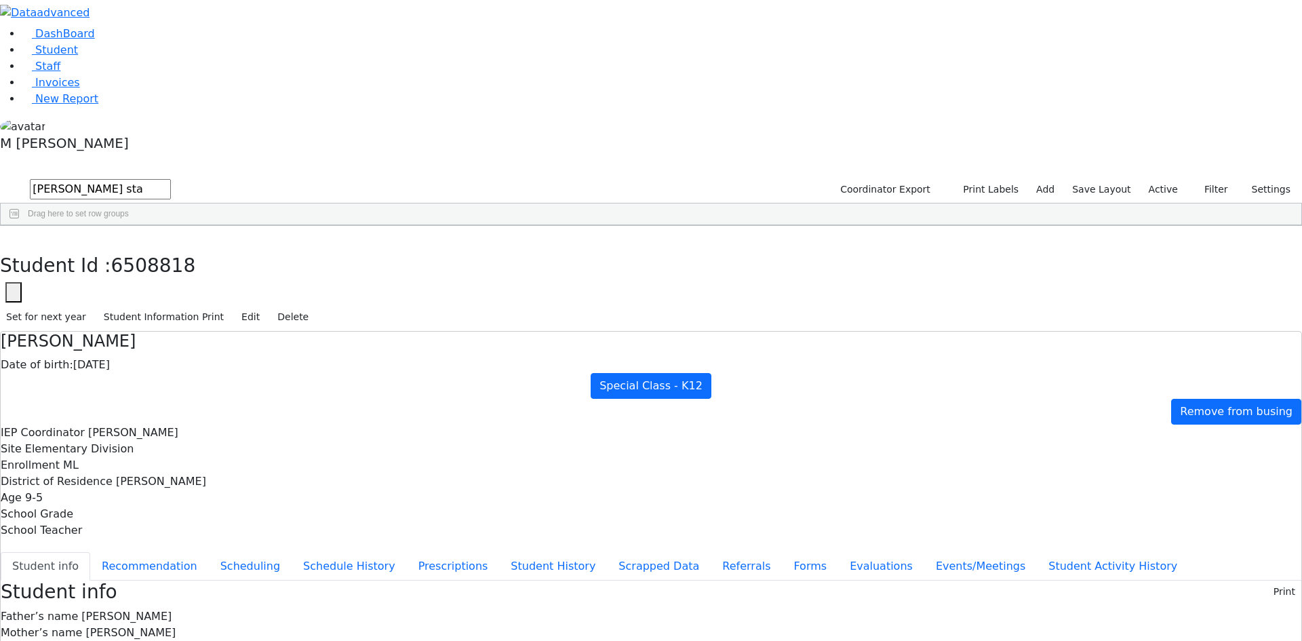
click at [14, 236] on icon "button" at bounding box center [9, 240] width 7 height 8
drag, startPoint x: 223, startPoint y: 60, endPoint x: 138, endPoint y: 60, distance: 84.8
click at [138, 60] on div "DashBoard Student Staff Invoices New Report 1" at bounding box center [651, 615] width 1302 height 1230
type input "[PERSON_NAME]"
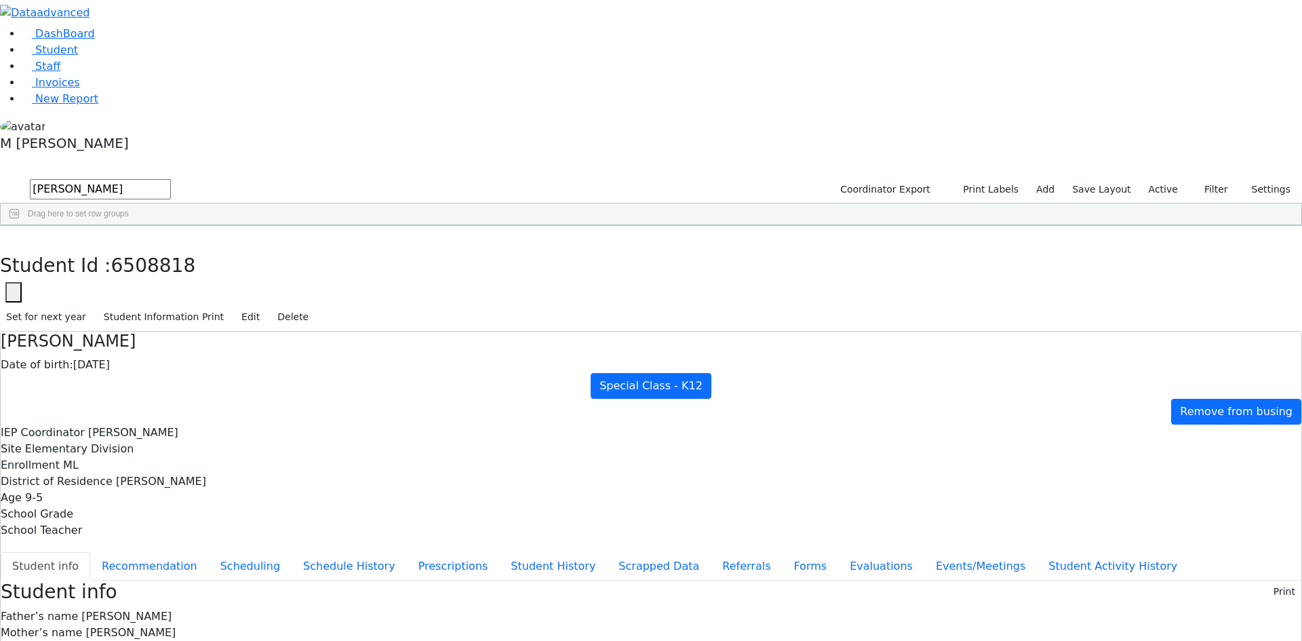
click at [265, 248] on div "6511067 [PERSON_NAME] [DATE] [PERSON_NAME] HR The Preschool Kiryas [PERSON_NAME…" at bounding box center [644, 257] width 1287 height 19
click at [136, 248] on div "[PERSON_NAME]" at bounding box center [103, 257] width 65 height 19
